Goal: Find specific page/section: Find specific page/section

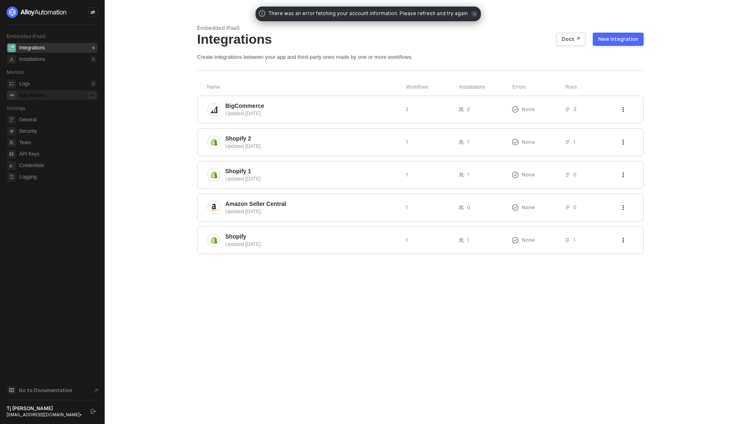
click at [50, 96] on div "App Actions 0 %" at bounding box center [57, 95] width 77 height 10
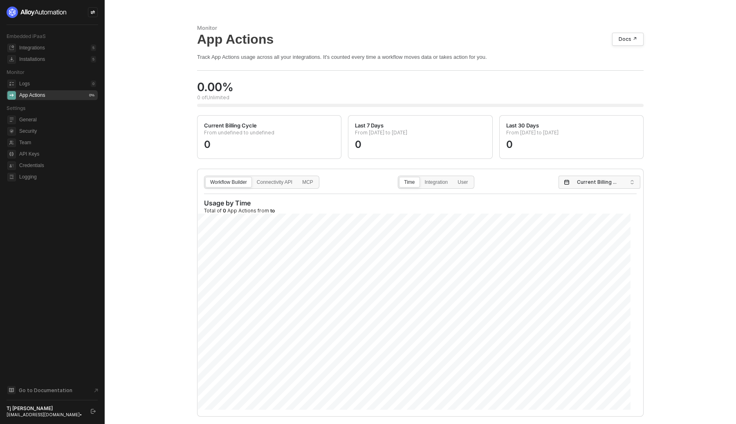
click at [154, 141] on div "Monitor App Actions Docs ↗ Track App Actions usage across all your integrations…" at bounding box center [420, 212] width 631 height 424
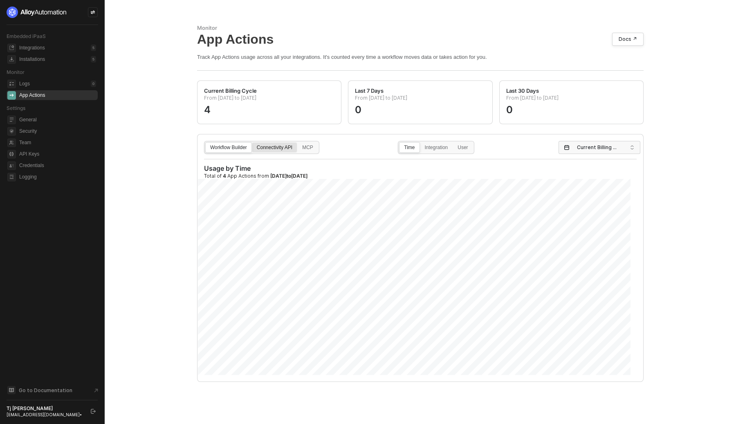
click at [286, 150] on div "Connectivity API" at bounding box center [274, 151] width 45 height 13
click at [252, 143] on input "Connectivity API" at bounding box center [252, 143] width 0 height 0
click at [315, 148] on div "MCP" at bounding box center [308, 151] width 20 height 13
click at [298, 143] on input "MCP" at bounding box center [298, 143] width 0 height 0
click at [55, 152] on span "API Keys" at bounding box center [57, 154] width 77 height 10
